Goal: Task Accomplishment & Management: Complete application form

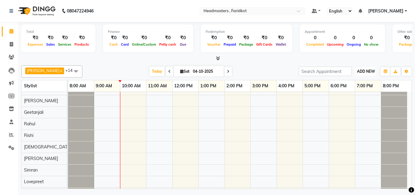
click at [362, 73] on span "ADD NEW" at bounding box center [366, 71] width 18 height 5
click at [345, 100] on link "Add Expense" at bounding box center [352, 99] width 48 height 8
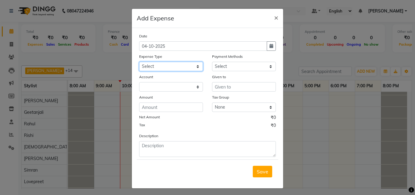
click at [173, 65] on select "Select Advance Salary Bank charges Car maintenance Cash transfer to bank Cash t…" at bounding box center [171, 66] width 64 height 9
select select "17185"
click at [139, 62] on select "Select Advance Salary Bank charges Car maintenance Cash transfer to bank Cash t…" at bounding box center [171, 66] width 64 height 9
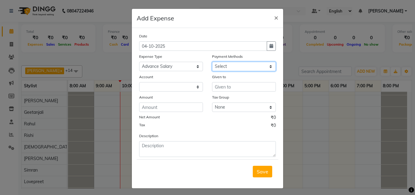
drag, startPoint x: 223, startPoint y: 67, endPoint x: 223, endPoint y: 70, distance: 3.1
click at [223, 67] on select "Select UPI CARD Complimentary Voucher Wallet Package Prepaid Cash" at bounding box center [244, 66] width 64 height 9
select select "116"
click at [212, 62] on select "Select UPI CARD Complimentary Voucher Wallet Package Prepaid Cash" at bounding box center [244, 66] width 64 height 9
select select "7068"
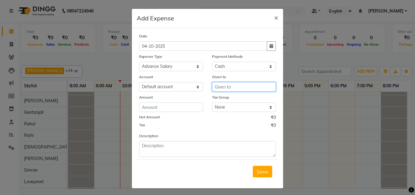
click at [222, 85] on input "text" at bounding box center [244, 86] width 64 height 9
type input "Muskaan"
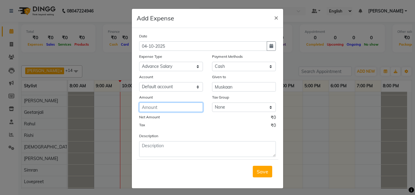
click at [187, 108] on input "number" at bounding box center [171, 106] width 64 height 9
type input "2000"
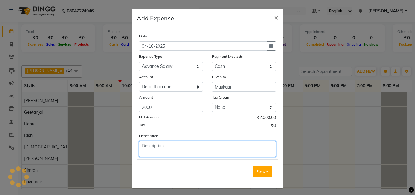
click at [167, 150] on textarea at bounding box center [207, 149] width 137 height 16
type textarea "adv. salary"
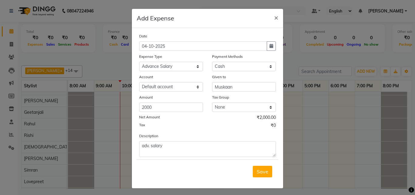
click at [259, 177] on div "Save" at bounding box center [208, 171] width 142 height 24
click at [258, 170] on span "Save" at bounding box center [263, 171] width 12 height 6
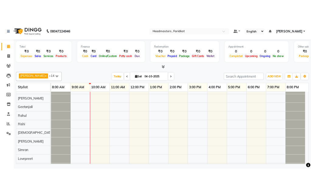
scroll to position [76, 0]
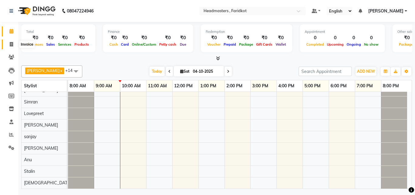
click at [10, 43] on icon at bounding box center [11, 44] width 3 height 5
select select "service"
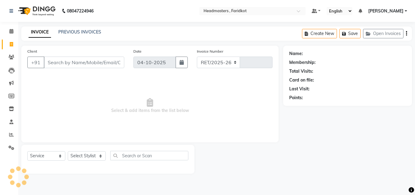
select select "7919"
type input "1381"
click at [60, 34] on link "PREVIOUS INVOICES" at bounding box center [79, 31] width 43 height 5
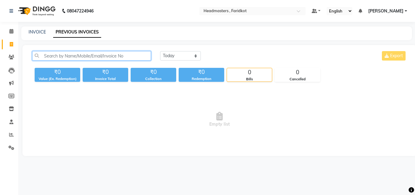
click at [118, 60] on input "text" at bounding box center [91, 55] width 119 height 9
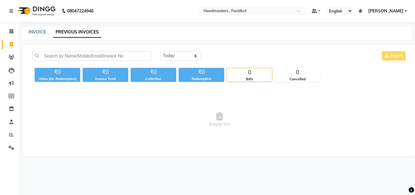
click at [177, 40] on main "INVOICE PREVIOUS INVOICES [DATE] [DATE] Custom Range Export ₹0 Value (Ex. Redem…" at bounding box center [216, 95] width 397 height 138
click at [176, 54] on select "[DATE] [DATE] Custom Range" at bounding box center [180, 55] width 41 height 9
select select "range"
click at [160, 51] on select "[DATE] [DATE] Custom Range" at bounding box center [180, 55] width 41 height 9
click at [223, 53] on input "04-10-2025" at bounding box center [230, 56] width 43 height 9
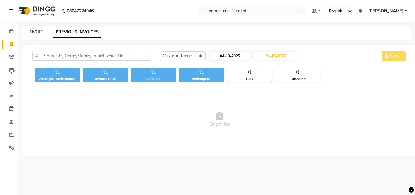
select select "10"
select select "2025"
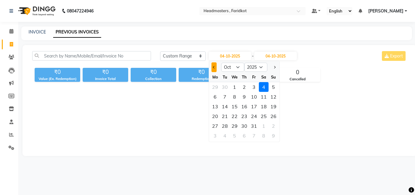
click at [213, 66] on button "Previous month" at bounding box center [213, 67] width 5 height 10
click at [272, 67] on button "Next month" at bounding box center [274, 67] width 5 height 10
select select "9"
click at [213, 86] on div "1" at bounding box center [215, 87] width 10 height 10
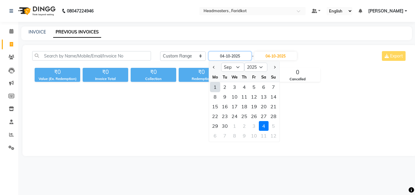
type input "01-09-2025"
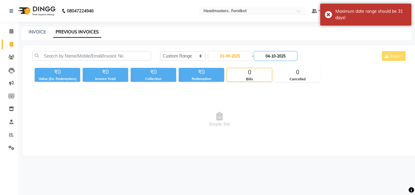
click at [285, 57] on input "04-10-2025" at bounding box center [275, 56] width 43 height 9
select select "10"
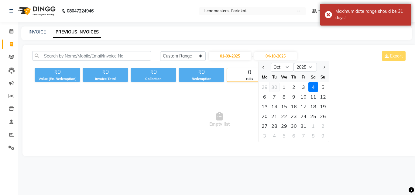
click at [273, 87] on div "30" at bounding box center [274, 87] width 10 height 10
type input "30-09-2025"
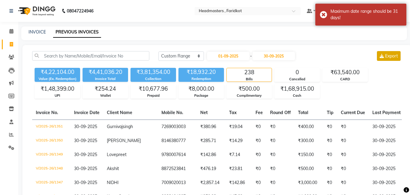
click at [394, 51] on button "Export" at bounding box center [389, 56] width 24 height 10
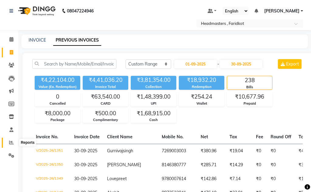
click at [10, 144] on icon at bounding box center [11, 142] width 5 height 5
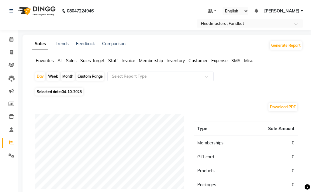
click at [93, 73] on div "Custom Range" at bounding box center [90, 76] width 28 height 9
select select "10"
select select "2025"
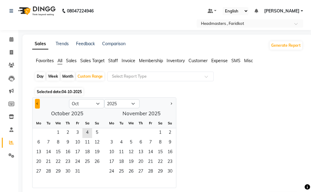
click at [40, 103] on button "Previous month" at bounding box center [37, 104] width 5 height 10
select select "9"
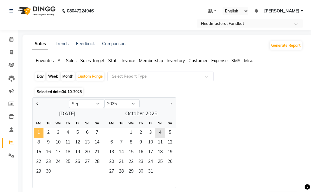
click at [40, 131] on span "1" at bounding box center [39, 133] width 10 height 10
click at [48, 173] on span "30" at bounding box center [48, 172] width 10 height 10
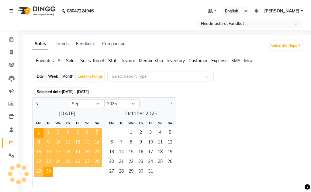
click at [156, 80] on div "Select Report Type" at bounding box center [160, 77] width 106 height 10
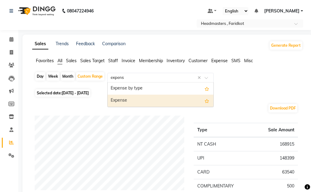
type input "expense"
click at [149, 103] on div "Expense" at bounding box center [160, 101] width 106 height 12
select select "full_report"
select select "pdf"
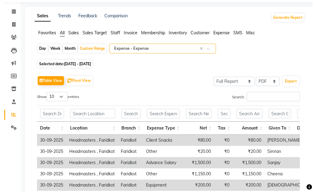
scroll to position [61, 0]
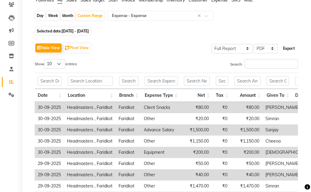
click at [286, 47] on button "Export" at bounding box center [288, 48] width 17 height 10
select select "sans-serif"
select select "10px"
select select "template_1"
select select "A4"
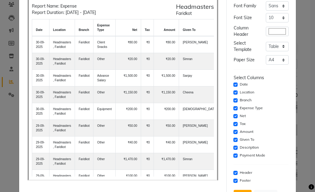
scroll to position [0, 0]
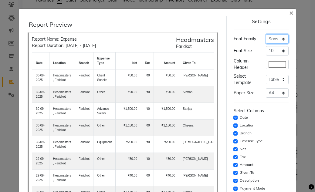
drag, startPoint x: 269, startPoint y: 39, endPoint x: 269, endPoint y: 44, distance: 5.5
click at [269, 39] on select "Select Sans Serif Monospace Serif" at bounding box center [277, 38] width 23 height 9
click at [213, 82] on div "Report Name: Expense Report Duration: [DATE] - [DATE] Headmasters Faridkot date…" at bounding box center [123, 123] width 191 height 182
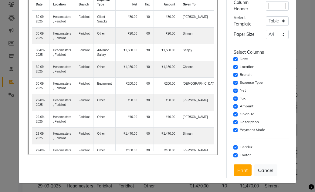
scroll to position [62, 0]
click at [244, 167] on button "Print" at bounding box center [243, 171] width 18 height 12
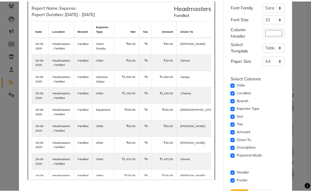
scroll to position [0, 0]
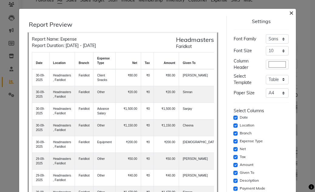
click at [289, 13] on span "×" at bounding box center [291, 12] width 4 height 9
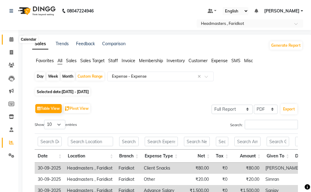
click at [13, 42] on span at bounding box center [11, 39] width 11 height 7
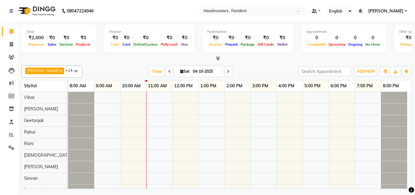
scroll to position [30, 0]
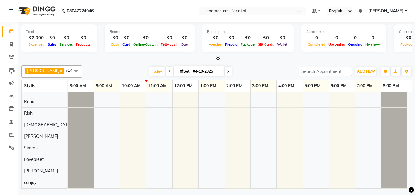
click at [166, 70] on span at bounding box center [169, 71] width 7 height 9
type input "03-10-2025"
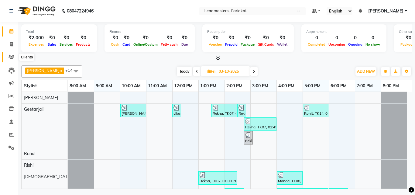
click at [12, 59] on span at bounding box center [11, 57] width 11 height 7
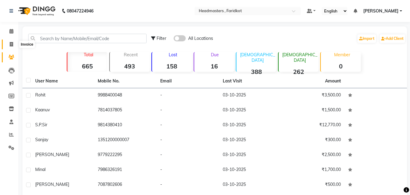
click at [13, 43] on icon at bounding box center [11, 44] width 3 height 5
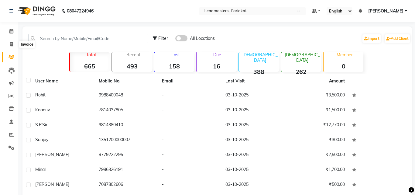
select select "7919"
select select "service"
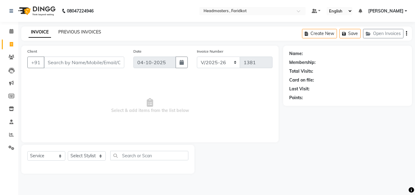
click at [85, 31] on link "PREVIOUS INVOICES" at bounding box center [79, 31] width 43 height 5
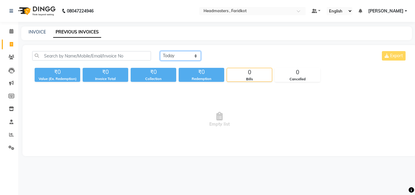
drag, startPoint x: 187, startPoint y: 52, endPoint x: 190, endPoint y: 55, distance: 4.3
click at [187, 52] on select "[DATE] [DATE] Custom Range" at bounding box center [180, 55] width 41 height 9
select select "yesterday"
click at [160, 51] on select "[DATE] [DATE] Custom Range" at bounding box center [180, 55] width 41 height 9
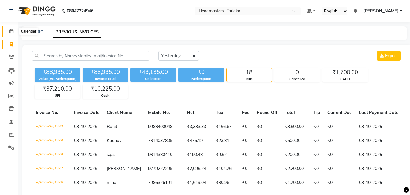
click at [10, 31] on icon at bounding box center [11, 31] width 4 height 5
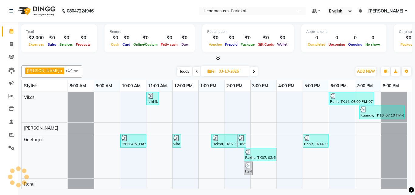
click at [218, 58] on icon at bounding box center [218, 58] width 4 height 5
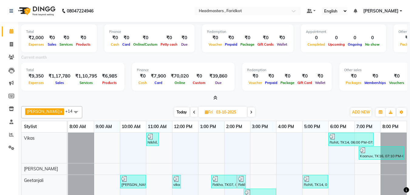
click at [217, 97] on icon at bounding box center [215, 97] width 4 height 5
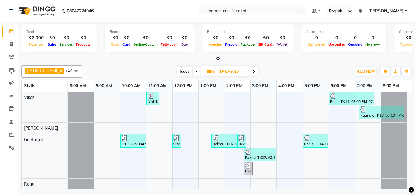
click at [250, 70] on span at bounding box center [253, 71] width 7 height 9
type input "04-10-2025"
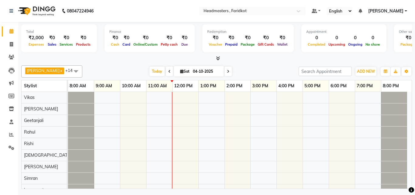
click at [217, 58] on icon at bounding box center [218, 58] width 4 height 5
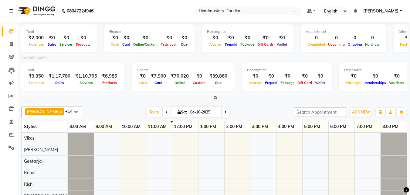
click at [215, 98] on icon at bounding box center [215, 97] width 4 height 5
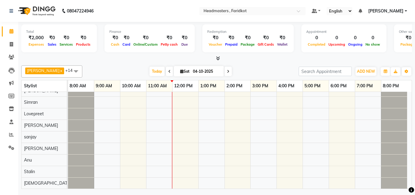
scroll to position [76, 0]
click at [192, 183] on div at bounding box center [239, 101] width 343 height 173
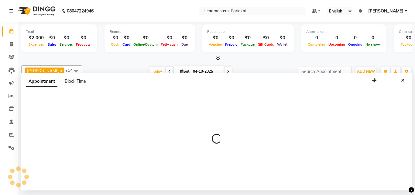
select select "89319"
select select "720"
select select "tentative"
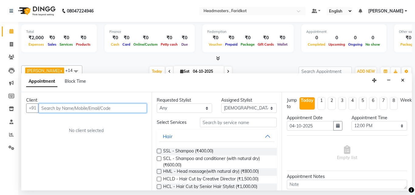
click at [81, 107] on input "text" at bounding box center [93, 107] width 108 height 9
type input "9056438125"
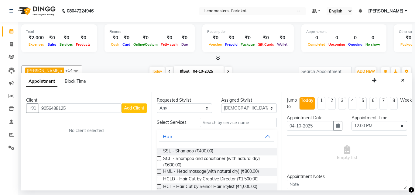
click at [148, 110] on div "Client [PHONE_NUMBER] Add Client No client selected" at bounding box center [86, 141] width 130 height 98
click at [138, 110] on span "Add Client" at bounding box center [134, 107] width 20 height 5
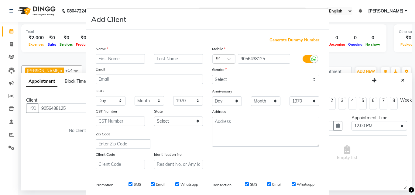
click at [128, 61] on input "text" at bounding box center [120, 58] width 49 height 9
type input "[PERSON_NAME]"
click at [257, 82] on select "Select [DEMOGRAPHIC_DATA] [DEMOGRAPHIC_DATA] Other Prefer Not To Say" at bounding box center [265, 79] width 107 height 9
select select "[DEMOGRAPHIC_DATA]"
click at [212, 75] on select "Select [DEMOGRAPHIC_DATA] [DEMOGRAPHIC_DATA] Other Prefer Not To Say" at bounding box center [265, 79] width 107 height 9
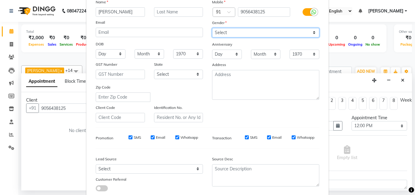
scroll to position [86, 0]
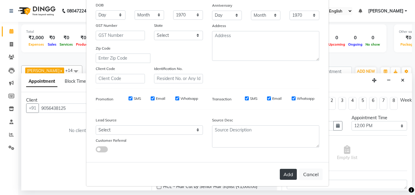
click at [285, 173] on button "Add" at bounding box center [288, 174] width 17 height 11
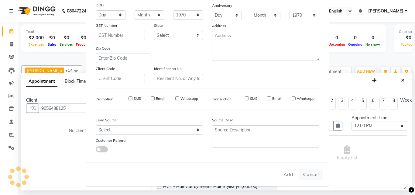
select select
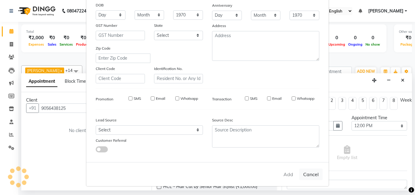
select select
checkbox input "false"
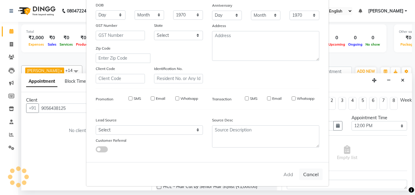
checkbox input "false"
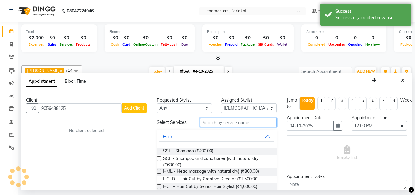
click at [205, 124] on input "text" at bounding box center [238, 122] width 77 height 9
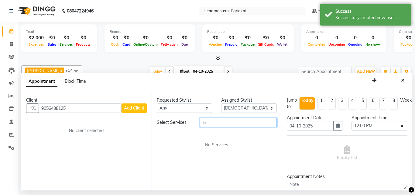
type input "k"
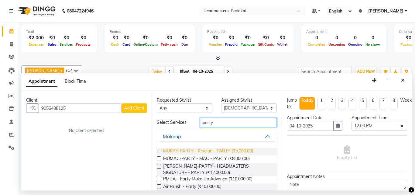
type input "party"
click at [218, 149] on span "MUKRY-PARTY - Kryolan - PARTY (₹5,000.00)" at bounding box center [208, 152] width 90 height 8
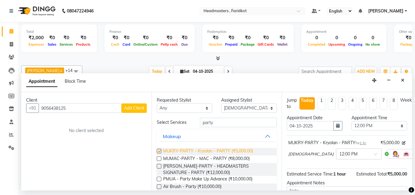
checkbox input "false"
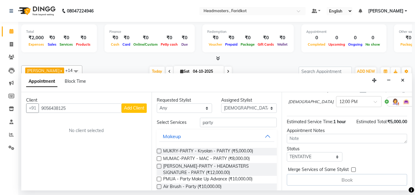
click at [343, 174] on div "Book" at bounding box center [347, 180] width 120 height 12
click at [134, 109] on span "Add Client" at bounding box center [134, 107] width 20 height 5
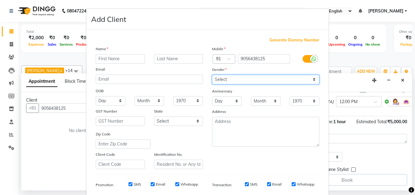
click at [269, 80] on select "Select [DEMOGRAPHIC_DATA] [DEMOGRAPHIC_DATA] Other Prefer Not To Say" at bounding box center [265, 79] width 107 height 9
select select "[DEMOGRAPHIC_DATA]"
click at [212, 75] on select "Select [DEMOGRAPHIC_DATA] [DEMOGRAPHIC_DATA] Other Prefer Not To Say" at bounding box center [265, 79] width 107 height 9
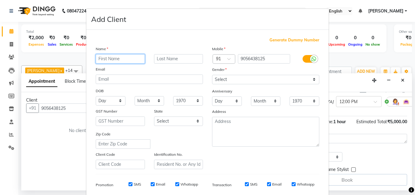
click at [138, 58] on input "text" at bounding box center [120, 58] width 49 height 9
type input "[PERSON_NAME]"
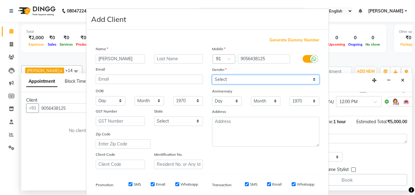
click at [259, 81] on select "Select [DEMOGRAPHIC_DATA] [DEMOGRAPHIC_DATA] Other Prefer Not To Say" at bounding box center [265, 79] width 107 height 9
click at [258, 80] on select "Select [DEMOGRAPHIC_DATA] [DEMOGRAPHIC_DATA] Other Prefer Not To Say" at bounding box center [265, 79] width 107 height 9
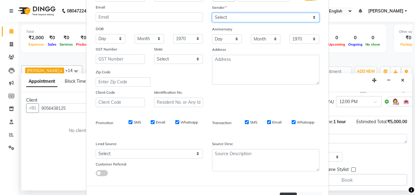
scroll to position [86, 0]
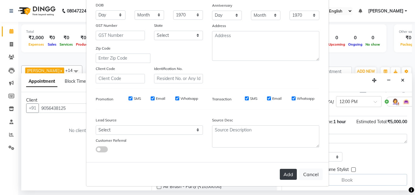
click at [280, 169] on button "Add" at bounding box center [288, 174] width 17 height 11
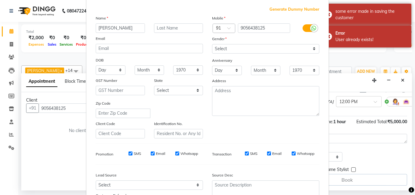
scroll to position [0, 0]
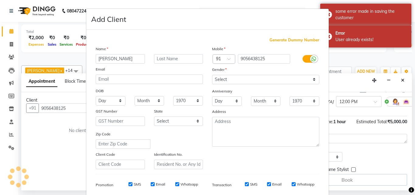
click at [312, 20] on div "Add Client" at bounding box center [207, 19] width 242 height 21
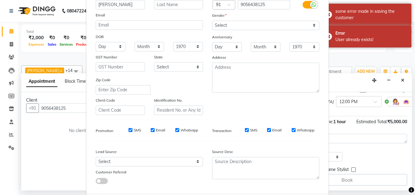
scroll to position [86, 0]
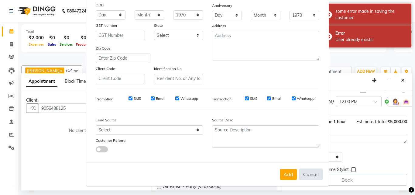
click at [304, 176] on button "Cancel" at bounding box center [310, 174] width 23 height 12
select select
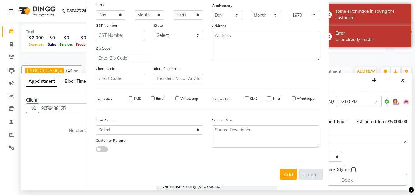
select select
checkbox input "false"
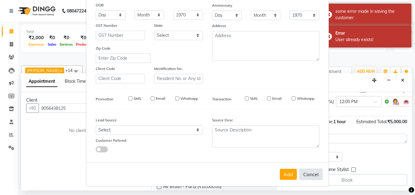
checkbox input "false"
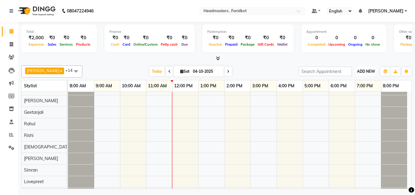
click at [370, 70] on span "ADD NEW" at bounding box center [366, 71] width 18 height 5
click at [351, 89] on link "Add Invoice" at bounding box center [352, 91] width 48 height 8
select select "service"
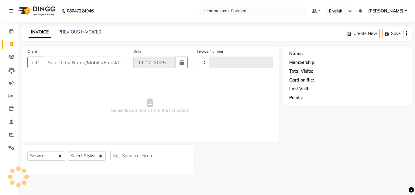
type input "1381"
select select "7919"
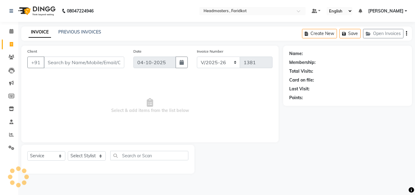
click at [116, 63] on input "Client" at bounding box center [84, 62] width 80 height 12
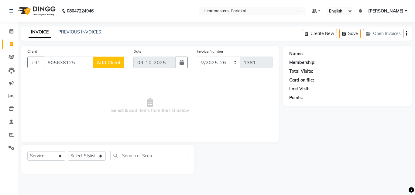
type input "905638125"
click at [116, 65] on span "Add Client" at bounding box center [109, 62] width 24 height 6
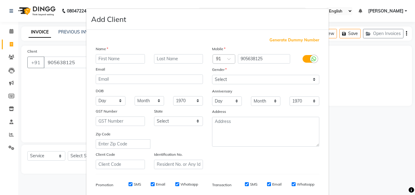
click at [112, 57] on input "text" at bounding box center [120, 58] width 49 height 9
type input "[PERSON_NAME]"
drag, startPoint x: 253, startPoint y: 80, endPoint x: 250, endPoint y: 83, distance: 4.5
click at [253, 80] on select "Select [DEMOGRAPHIC_DATA] [DEMOGRAPHIC_DATA] Other Prefer Not To Say" at bounding box center [265, 79] width 107 height 9
select select "[DEMOGRAPHIC_DATA]"
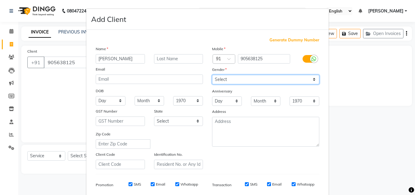
click at [212, 75] on select "Select [DEMOGRAPHIC_DATA] [DEMOGRAPHIC_DATA] Other Prefer Not To Say" at bounding box center [265, 79] width 107 height 9
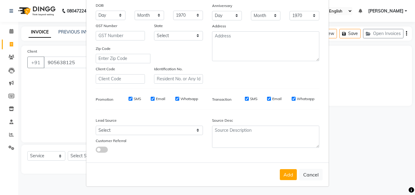
scroll to position [86, 0]
click at [291, 178] on button "Add" at bounding box center [288, 174] width 17 height 11
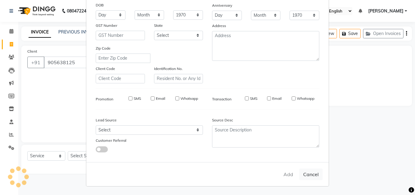
select select
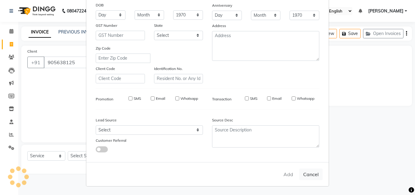
select select
checkbox input "false"
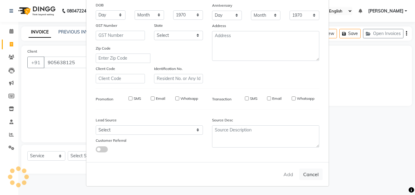
checkbox input "false"
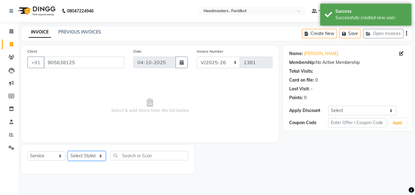
click at [78, 156] on select "Select Stylist Anu Azam Geetanjali Gulzar Jagdeep Singh Jagjeet Jasdeep jashan …" at bounding box center [87, 155] width 38 height 9
select select "89319"
click at [68, 151] on select "Select Stylist Anu Azam Geetanjali Gulzar Jagdeep Singh Jagjeet Jasdeep jashan …" at bounding box center [87, 155] width 38 height 9
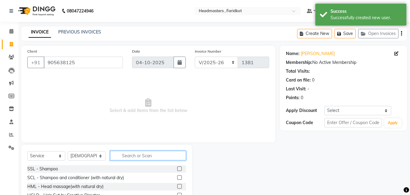
click at [131, 158] on input "text" at bounding box center [148, 155] width 76 height 9
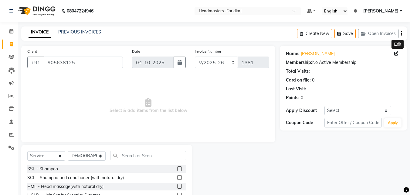
click at [397, 53] on icon at bounding box center [396, 53] width 4 height 4
select select "[DEMOGRAPHIC_DATA]"
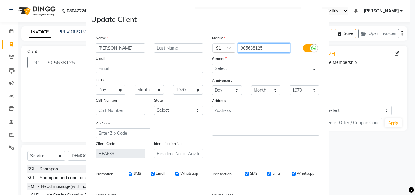
click at [248, 48] on input "905638125" at bounding box center [264, 47] width 53 height 9
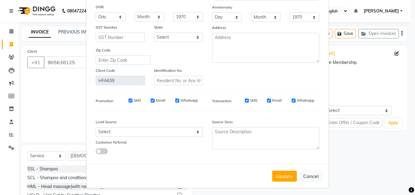
scroll to position [75, 0]
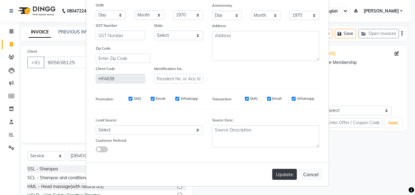
type input "9056438125"
click at [279, 175] on button "Update" at bounding box center [284, 174] width 25 height 11
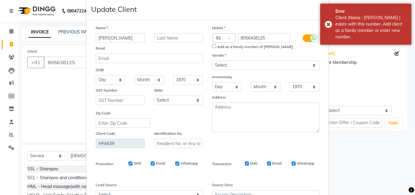
scroll to position [0, 0]
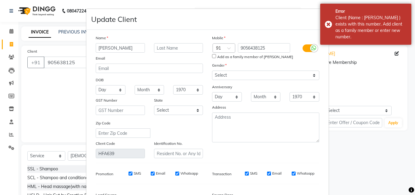
click at [312, 29] on div "Update Client" at bounding box center [207, 19] width 242 height 21
click at [323, 41] on div "Name sonia Email DOB Day 01 02 03 04 05 06 07 08 09 10 11 12 13 14 15 16 17 18 …" at bounding box center [207, 133] width 242 height 207
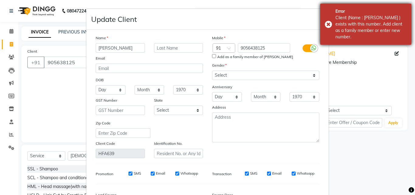
click at [327, 29] on div "Error Client (Name : sonia ) exists with this number. Add client as a family me…" at bounding box center [365, 24] width 91 height 41
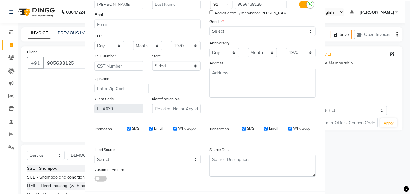
scroll to position [75, 0]
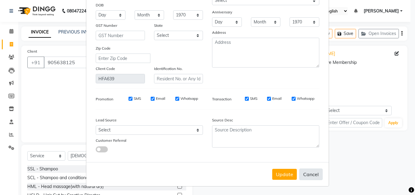
click at [310, 174] on button "Cancel" at bounding box center [310, 174] width 23 height 12
select select
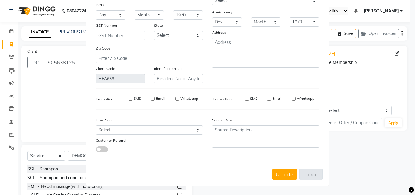
select select
checkbox input "false"
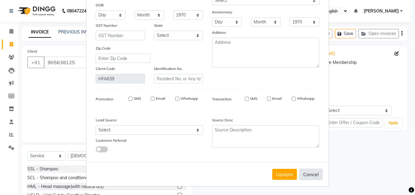
checkbox input "false"
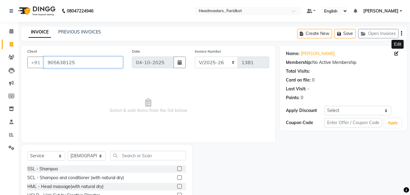
click at [114, 67] on input "905638125" at bounding box center [83, 62] width 79 height 12
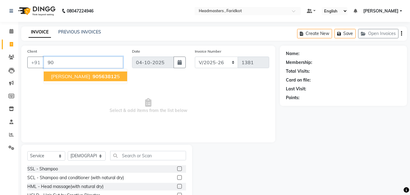
type input "9"
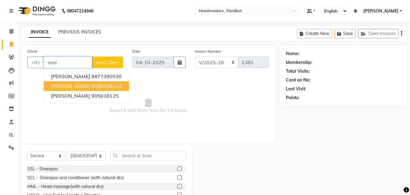
click at [100, 88] on button "sonia 9056438125" at bounding box center [86, 86] width 85 height 10
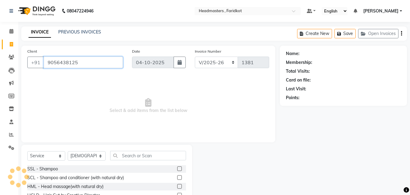
type input "9056438125"
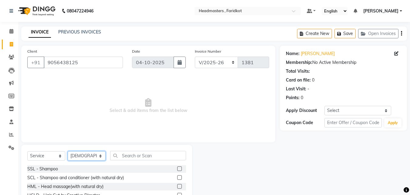
click at [98, 158] on select "Select Stylist Anu Azam Geetanjali Gulzar Jagdeep Singh Jagjeet Jasdeep jashan …" at bounding box center [87, 155] width 38 height 9
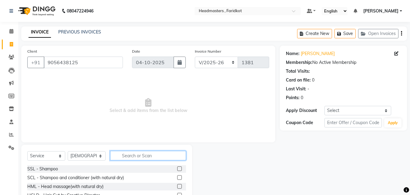
click at [158, 159] on input "text" at bounding box center [148, 155] width 76 height 9
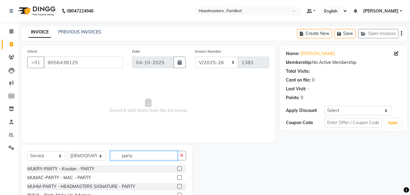
type input "party"
click at [178, 169] on label at bounding box center [179, 168] width 5 height 5
click at [178, 169] on input "checkbox" at bounding box center [179, 169] width 4 height 4
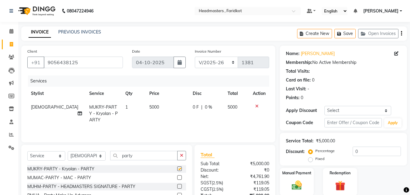
checkbox input "false"
click at [316, 159] on label "Fixed" at bounding box center [320, 158] width 9 height 5
click at [310, 159] on input "Fixed" at bounding box center [312, 158] width 4 height 4
radio input "true"
click at [358, 150] on input "0" at bounding box center [377, 150] width 48 height 9
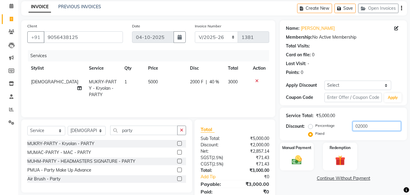
scroll to position [48, 0]
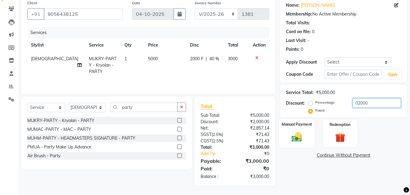
type input "02000"
click at [305, 138] on img at bounding box center [296, 137] width 17 height 12
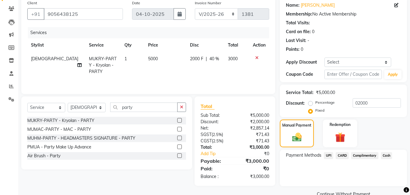
click at [329, 156] on span "UPI" at bounding box center [328, 155] width 9 height 7
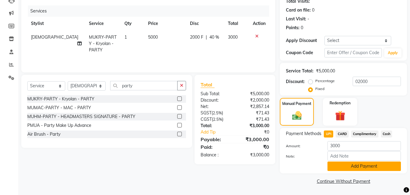
click at [356, 163] on button "Add Payment" at bounding box center [364, 165] width 73 height 9
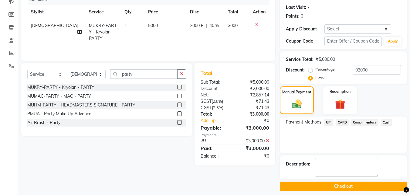
scroll to position [87, 0]
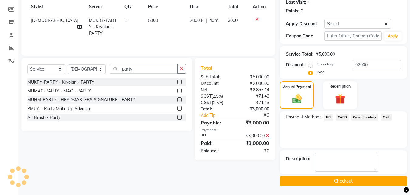
click at [344, 178] on button "Checkout" at bounding box center [343, 180] width 127 height 9
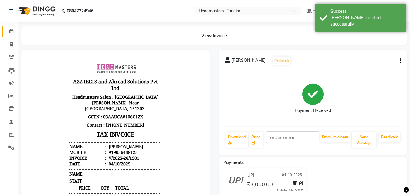
click at [13, 36] on link "Calendar" at bounding box center [9, 31] width 15 height 10
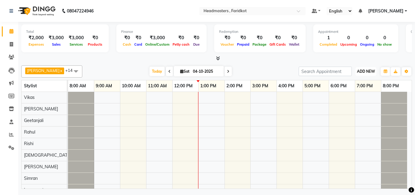
click at [370, 71] on span "ADD NEW" at bounding box center [366, 71] width 18 height 5
click at [344, 97] on link "Add Expense" at bounding box center [352, 99] width 48 height 8
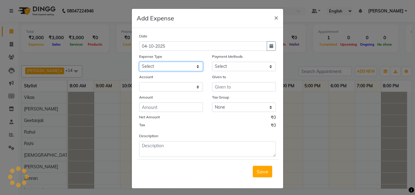
click at [172, 63] on select "Select Advance Salary Bank charges Car maintenance Cash transfer to bank Cash t…" at bounding box center [171, 66] width 64 height 9
select select "17179"
click at [139, 62] on select "Select Advance Salary Bank charges Car maintenance Cash transfer to bank Cash t…" at bounding box center [171, 66] width 64 height 9
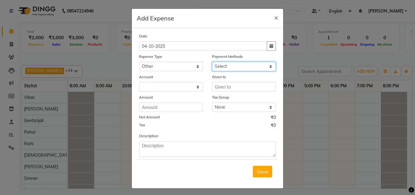
drag, startPoint x: 227, startPoint y: 64, endPoint x: 228, endPoint y: 69, distance: 4.3
click at [227, 64] on select "Select UPI CARD Complimentary Voucher Wallet Package Prepaid Cash" at bounding box center [244, 66] width 64 height 9
select select "116"
click at [212, 62] on select "Select UPI CARD Complimentary Voucher Wallet Package Prepaid Cash" at bounding box center [244, 66] width 64 height 9
select select "7068"
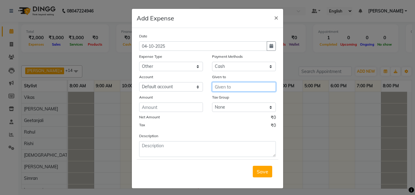
click at [239, 89] on input "text" at bounding box center [244, 86] width 64 height 9
type input "detergent"
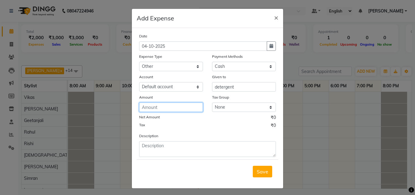
click at [184, 104] on input "number" at bounding box center [171, 106] width 64 height 9
type input "500"
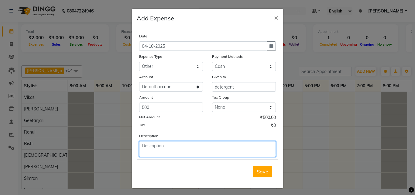
click at [191, 150] on textarea at bounding box center [207, 149] width 137 height 16
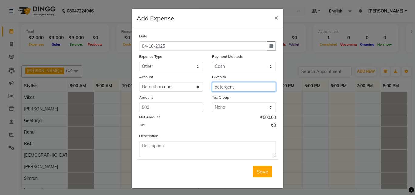
drag, startPoint x: 236, startPoint y: 88, endPoint x: 206, endPoint y: 89, distance: 30.1
click at [207, 89] on div "Given to detergent" at bounding box center [243, 82] width 73 height 18
type input "harpreet"
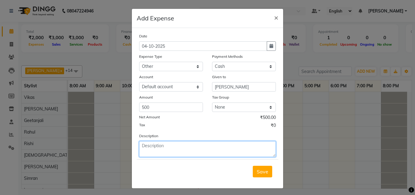
click at [204, 154] on textarea at bounding box center [207, 149] width 137 height 16
type textarea "detergent"
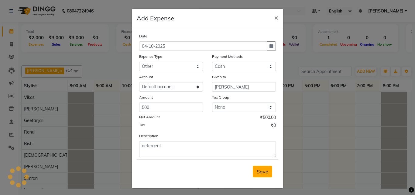
click at [259, 175] on button "Save" at bounding box center [262, 171] width 19 height 12
